Goal: Task Accomplishment & Management: Manage account settings

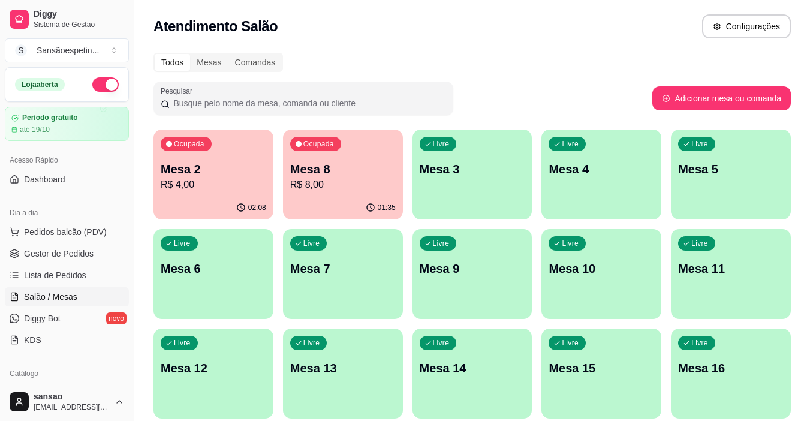
scroll to position [120, 0]
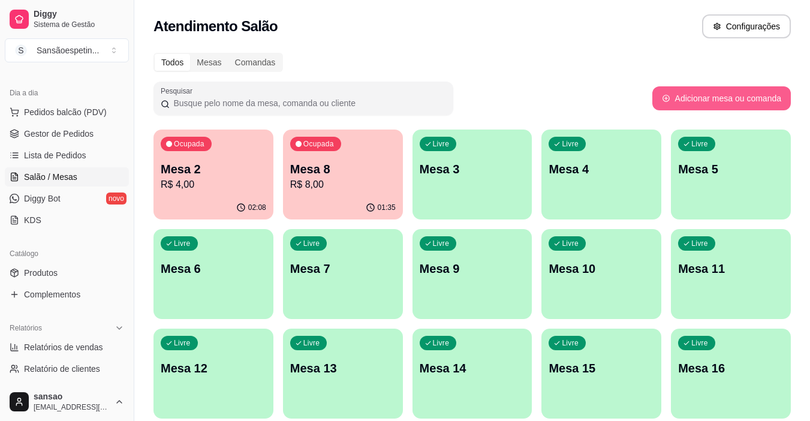
click at [750, 100] on button "Adicionar mesa ou comanda" at bounding box center [722, 98] width 139 height 24
select select "TABLE"
click at [64, 107] on span "Pedidos balcão (PDV)" at bounding box center [65, 112] width 83 height 12
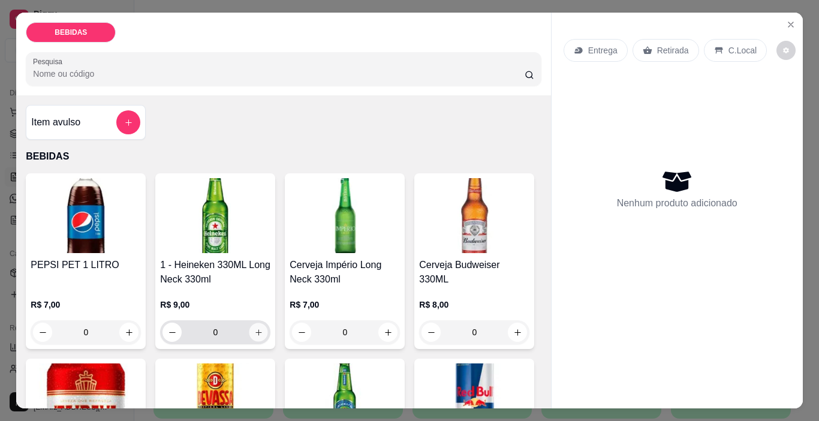
click at [259, 323] on button "increase-product-quantity" at bounding box center [259, 332] width 19 height 19
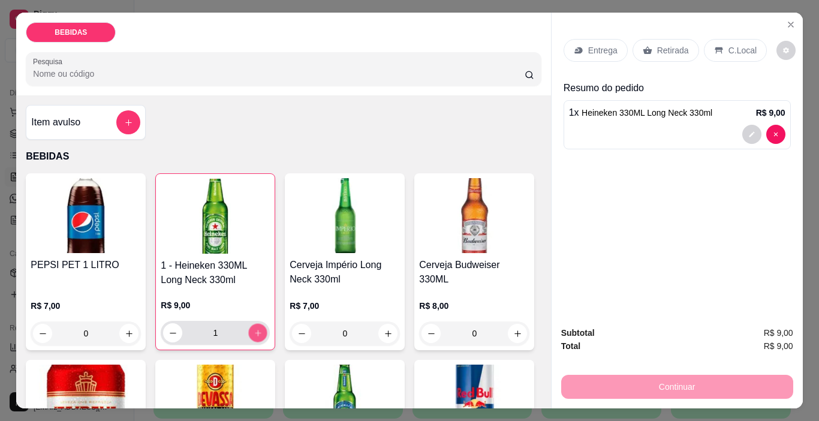
click at [259, 324] on button "increase-product-quantity" at bounding box center [258, 333] width 19 height 19
type input "2"
click at [666, 45] on p "Retirada" at bounding box center [673, 50] width 32 height 12
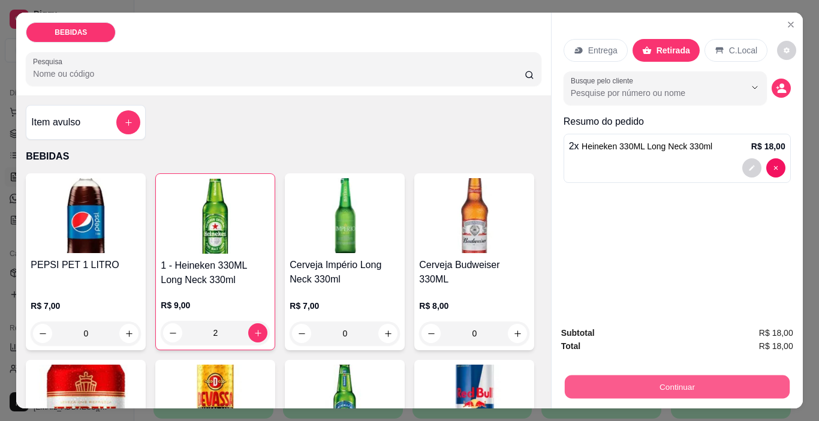
click at [701, 379] on button "Continuar" at bounding box center [676, 387] width 225 height 23
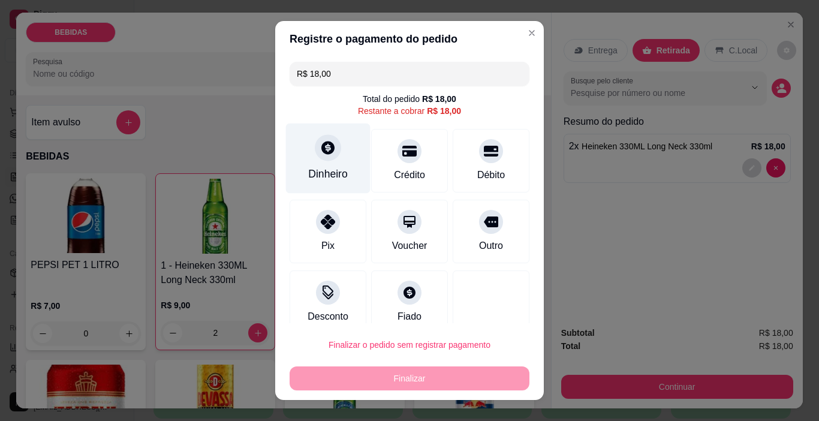
click at [328, 173] on div "Dinheiro" at bounding box center [328, 174] width 40 height 16
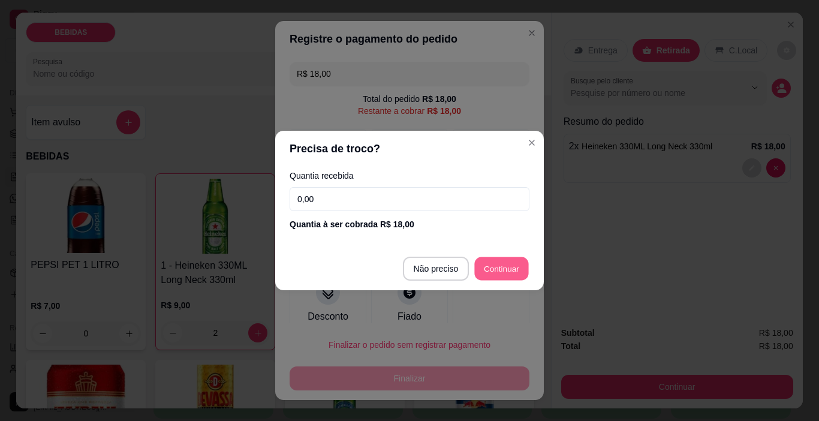
type input "R$ 0,00"
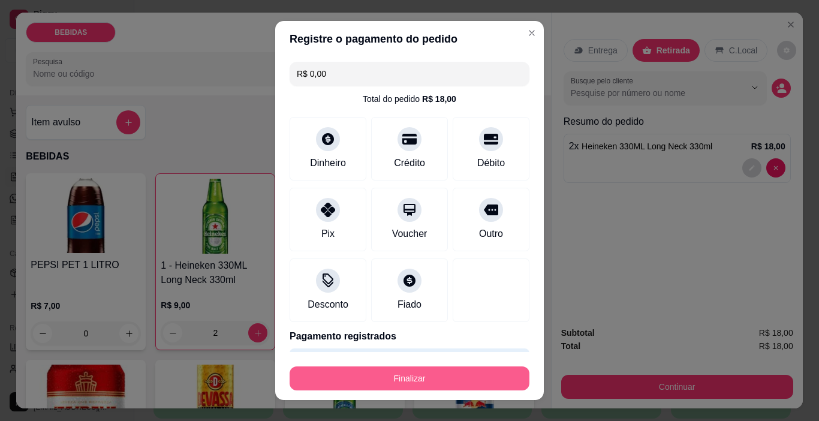
click at [487, 372] on button "Finalizar" at bounding box center [410, 379] width 240 height 24
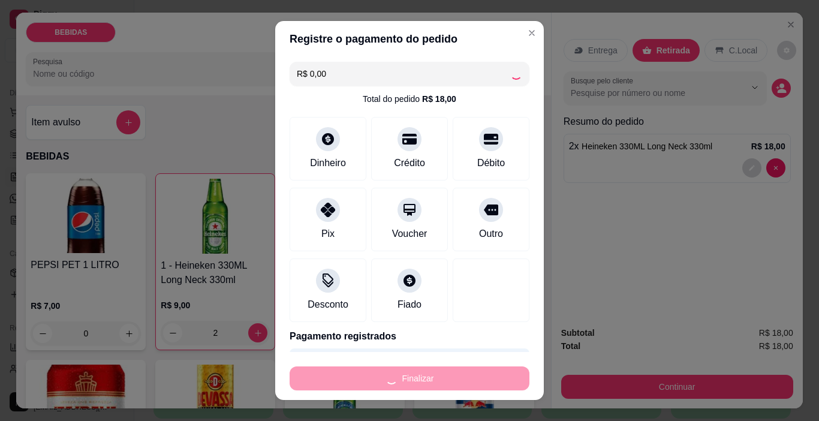
type input "0"
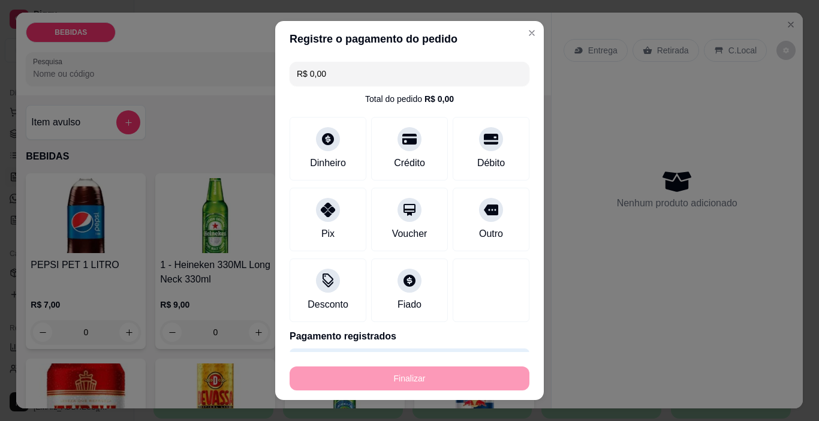
type input "-R$ 18,00"
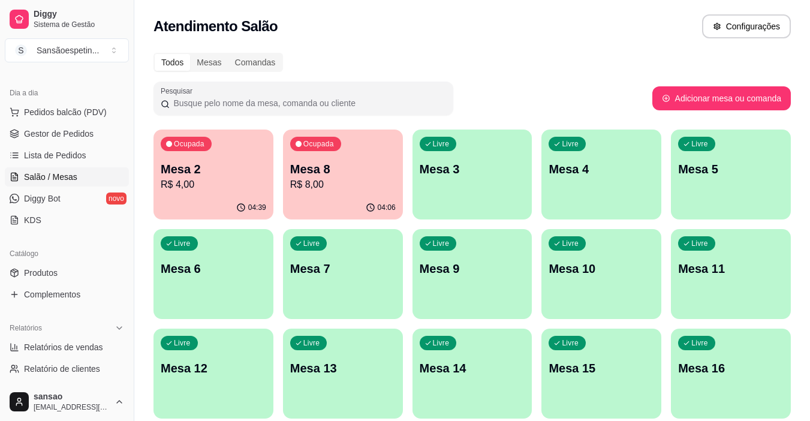
click at [187, 173] on p "Mesa 2" at bounding box center [214, 169] width 106 height 17
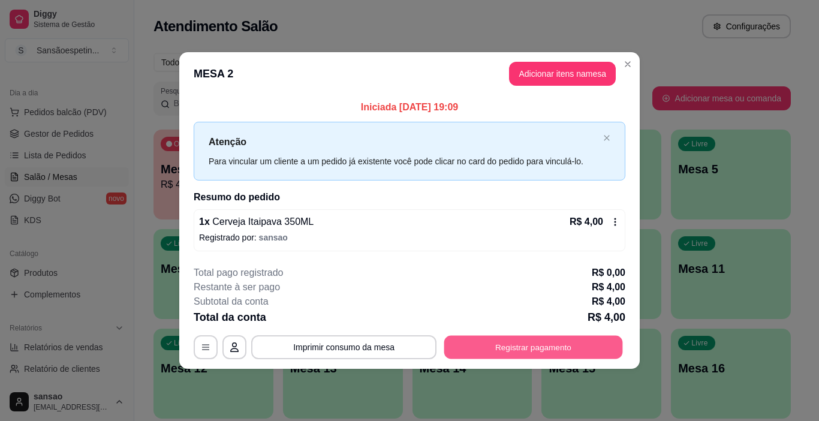
click at [521, 341] on button "Registrar pagamento" at bounding box center [533, 346] width 179 height 23
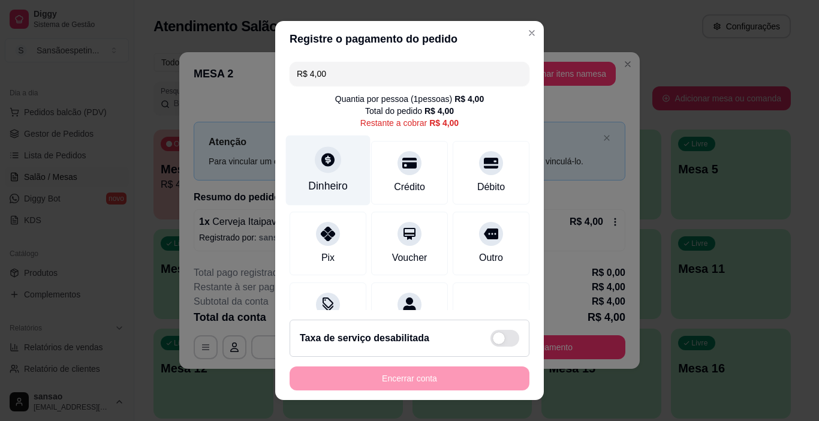
click at [334, 166] on div "Dinheiro" at bounding box center [328, 171] width 85 height 70
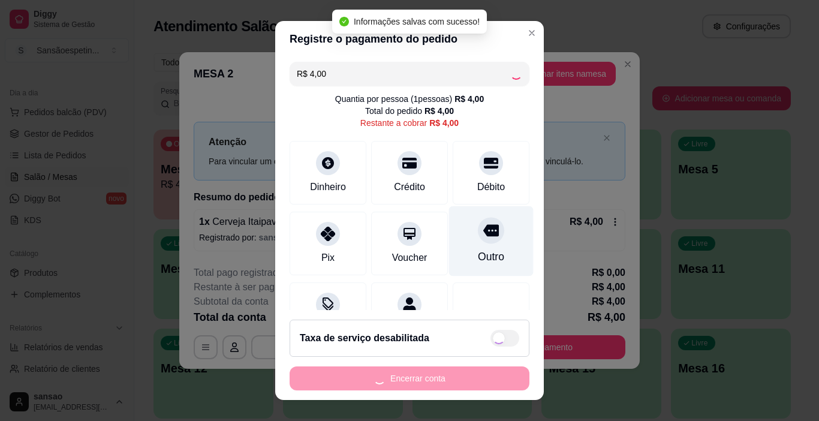
type input "R$ 0,00"
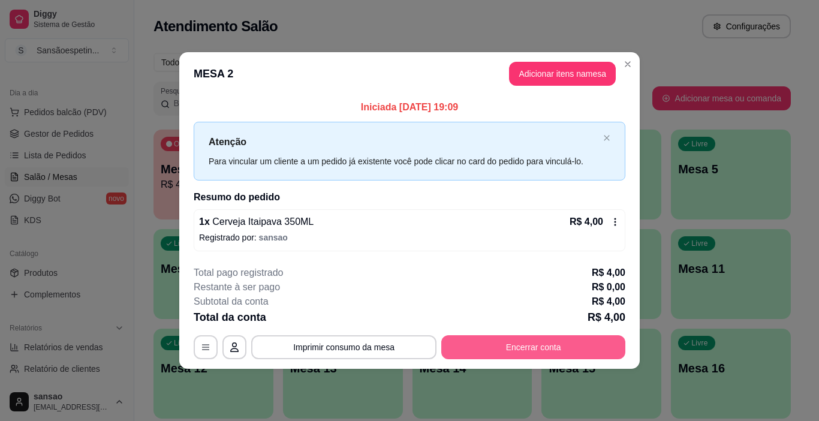
click at [581, 349] on button "Encerrar conta" at bounding box center [533, 347] width 184 height 24
click at [495, 338] on button "Encerrar conta" at bounding box center [533, 346] width 179 height 23
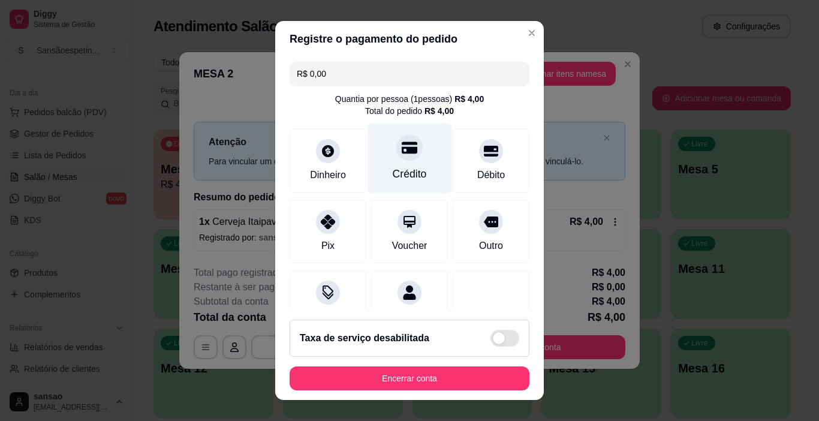
click at [404, 163] on div "Crédito" at bounding box center [410, 159] width 85 height 70
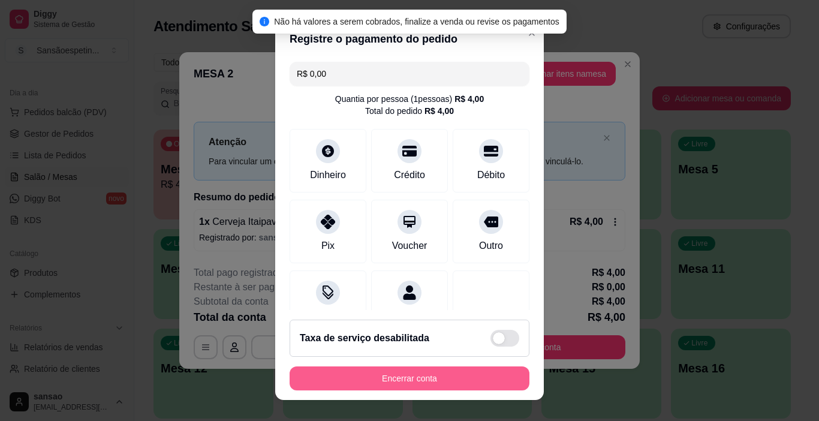
click at [447, 384] on button "Encerrar conta" at bounding box center [410, 379] width 240 height 24
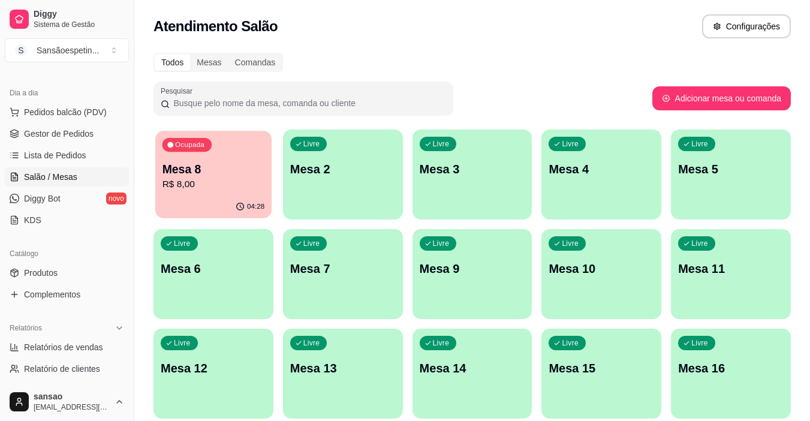
click at [236, 184] on p "R$ 8,00" at bounding box center [214, 185] width 103 height 14
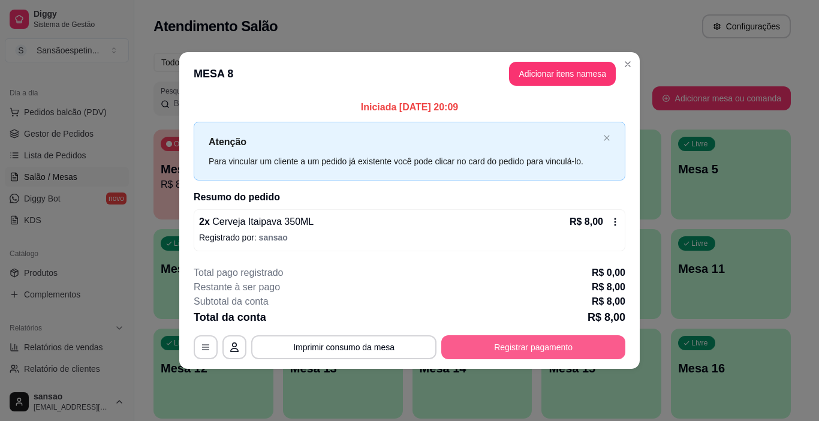
click at [521, 347] on button "Registrar pagamento" at bounding box center [533, 347] width 184 height 24
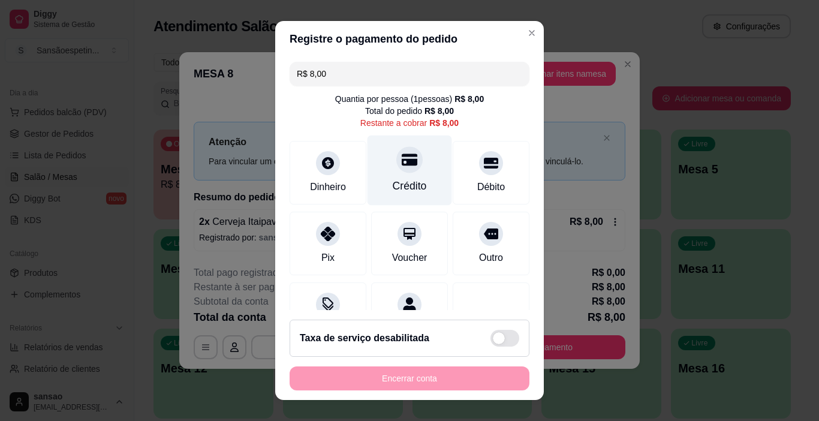
click at [397, 171] on div at bounding box center [410, 160] width 26 height 26
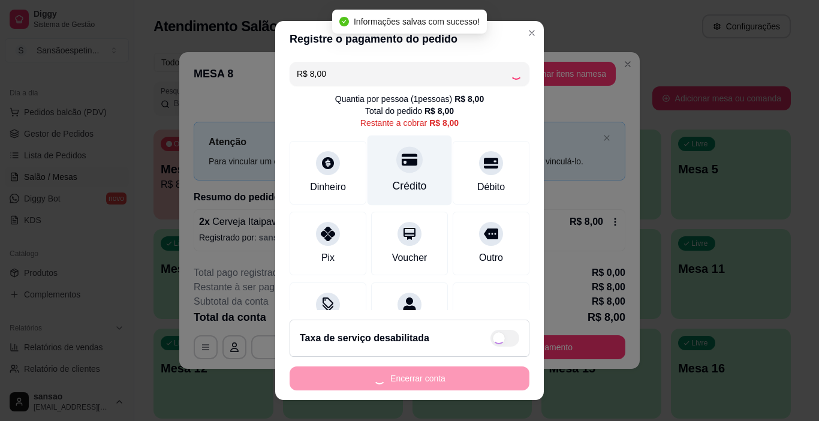
type input "R$ 0,00"
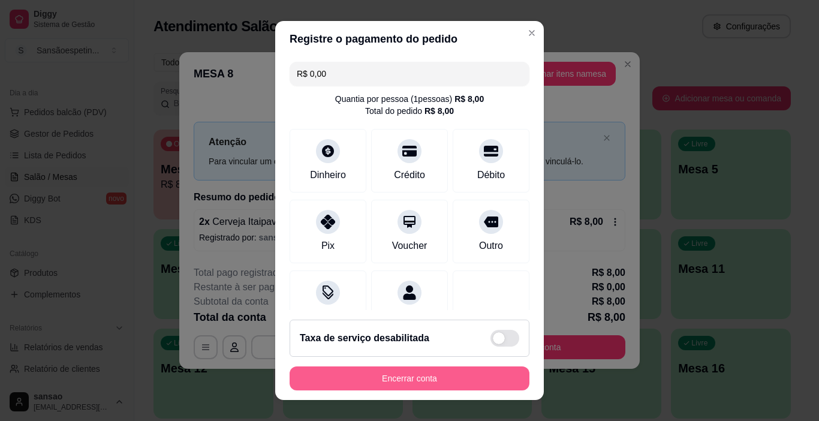
click at [458, 383] on button "Encerrar conta" at bounding box center [410, 379] width 240 height 24
